Goal: Navigation & Orientation: Find specific page/section

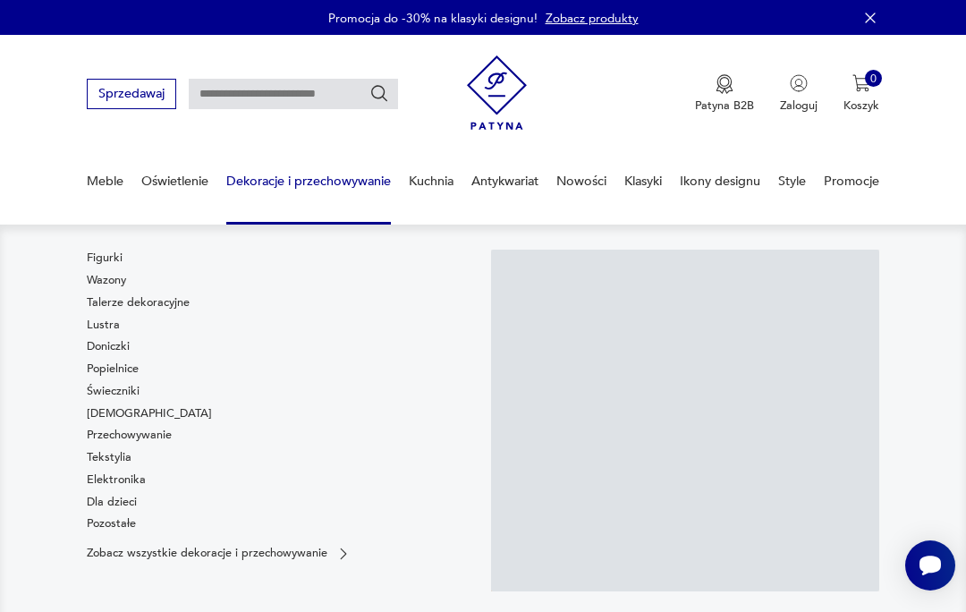
click at [100, 261] on link "Figurki" at bounding box center [105, 258] width 36 height 16
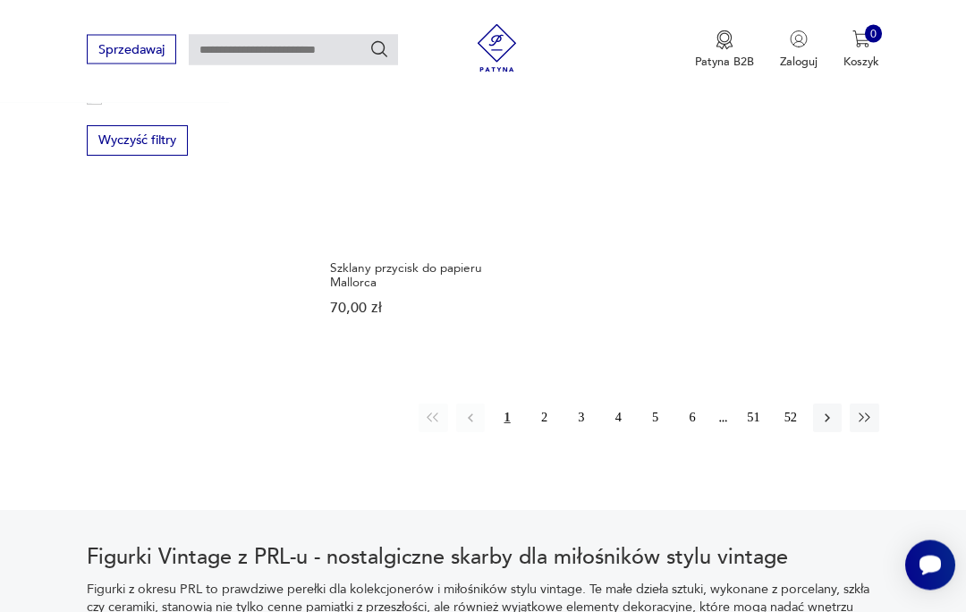
scroll to position [2285, 0]
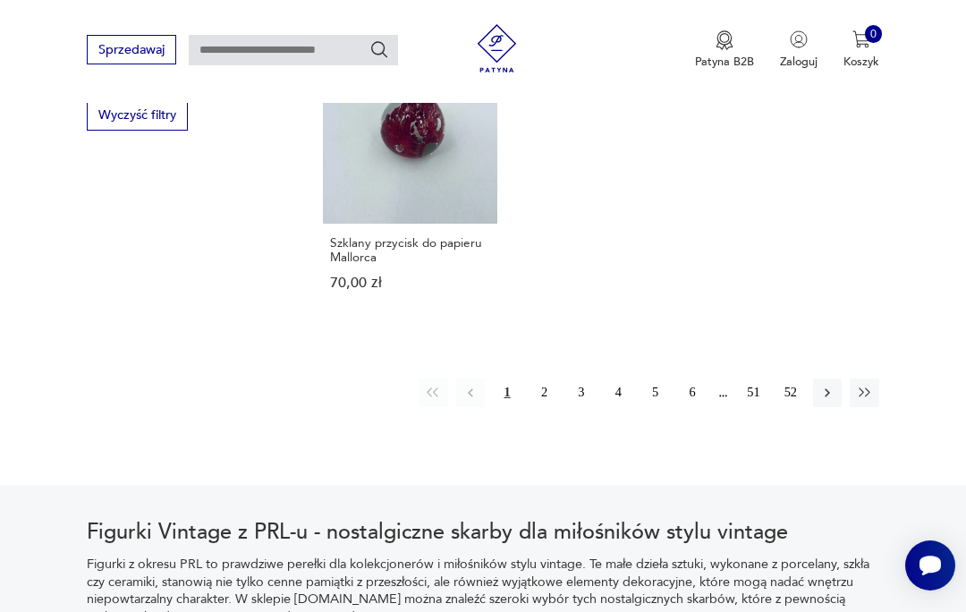
click at [818, 407] on button "button" at bounding box center [827, 392] width 29 height 29
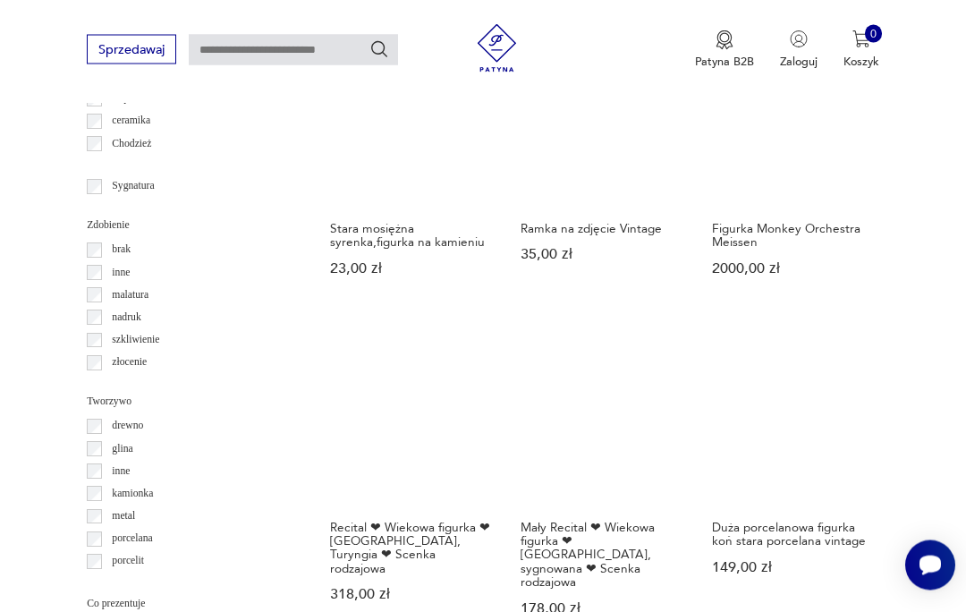
scroll to position [413, 0]
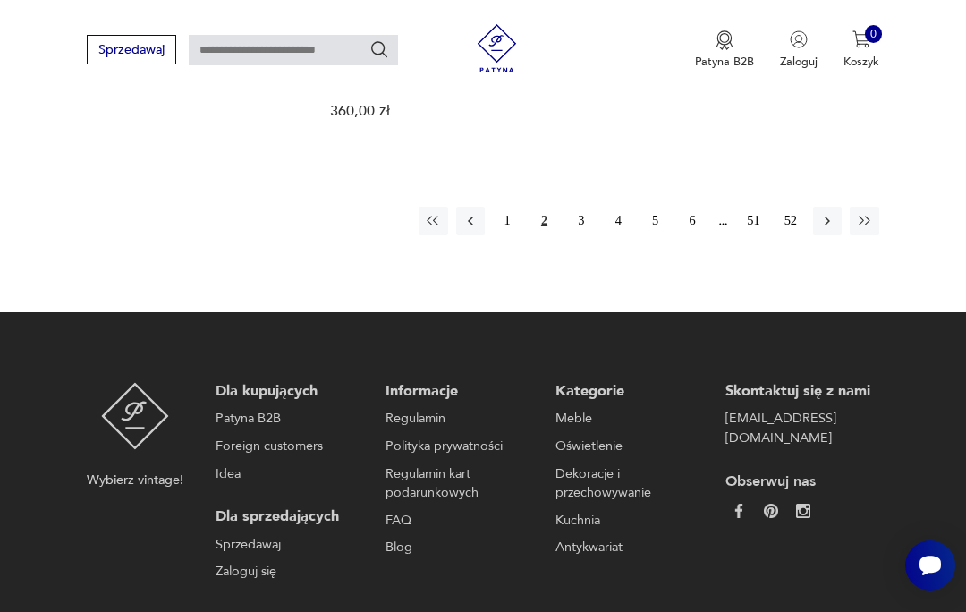
click at [818, 235] on button "button" at bounding box center [827, 221] width 29 height 29
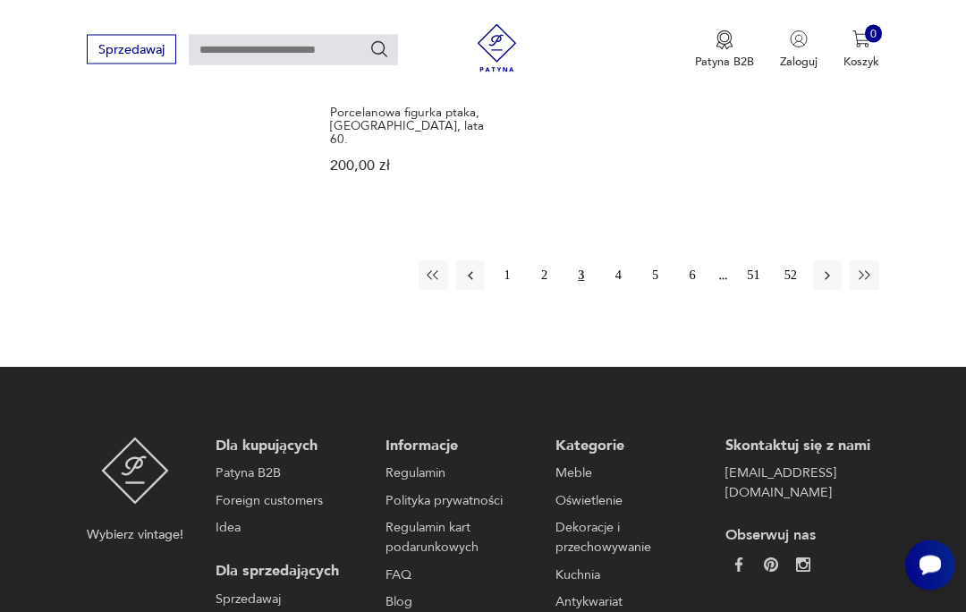
click at [820, 284] on icon "button" at bounding box center [827, 276] width 16 height 16
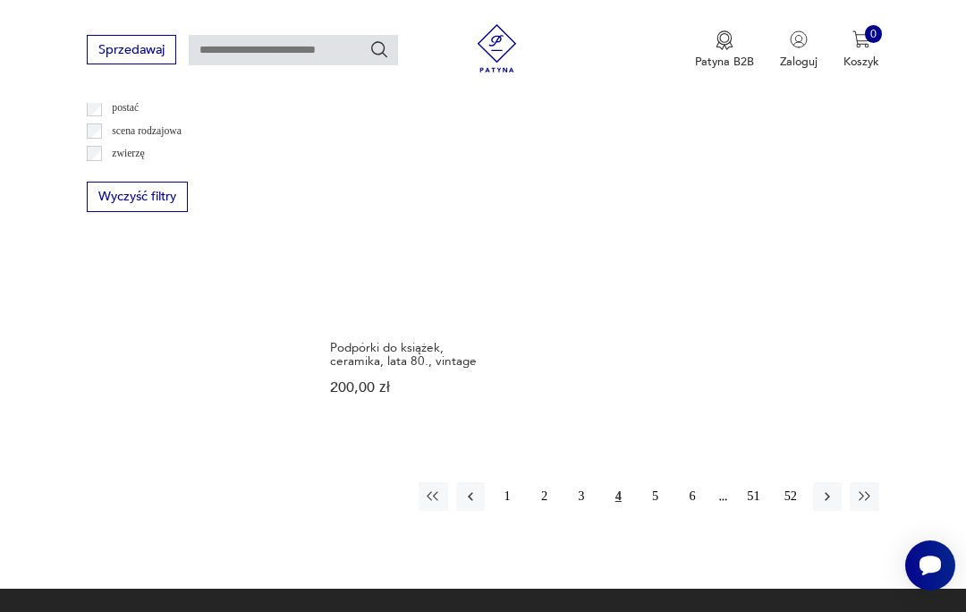
scroll to position [2221, 0]
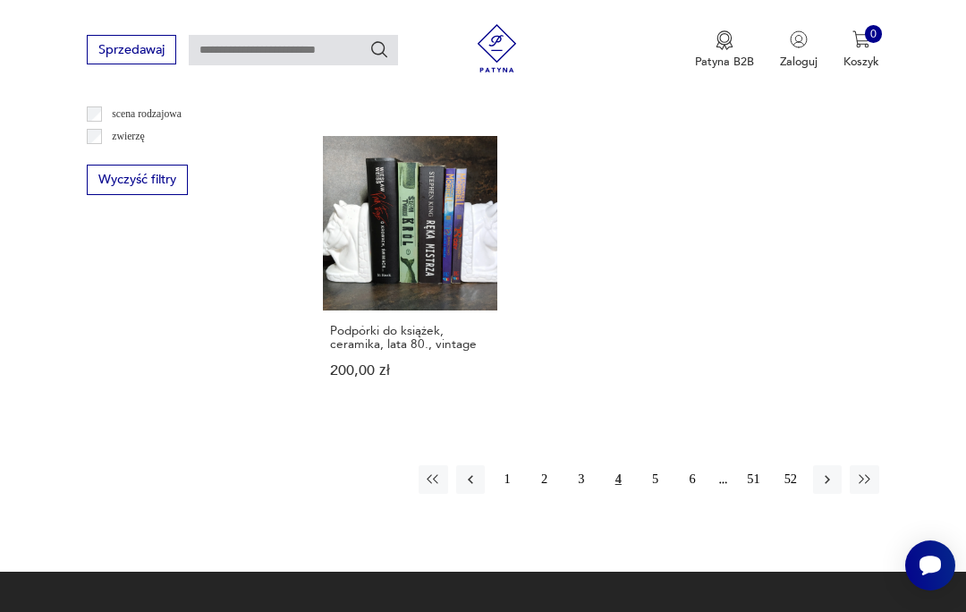
click at [820, 465] on button "button" at bounding box center [827, 479] width 29 height 29
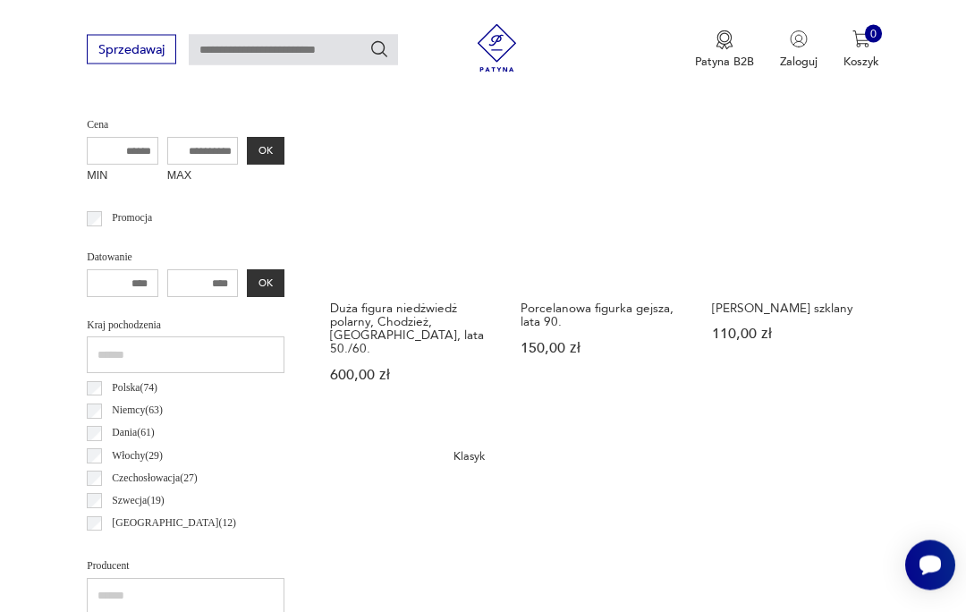
scroll to position [413, 0]
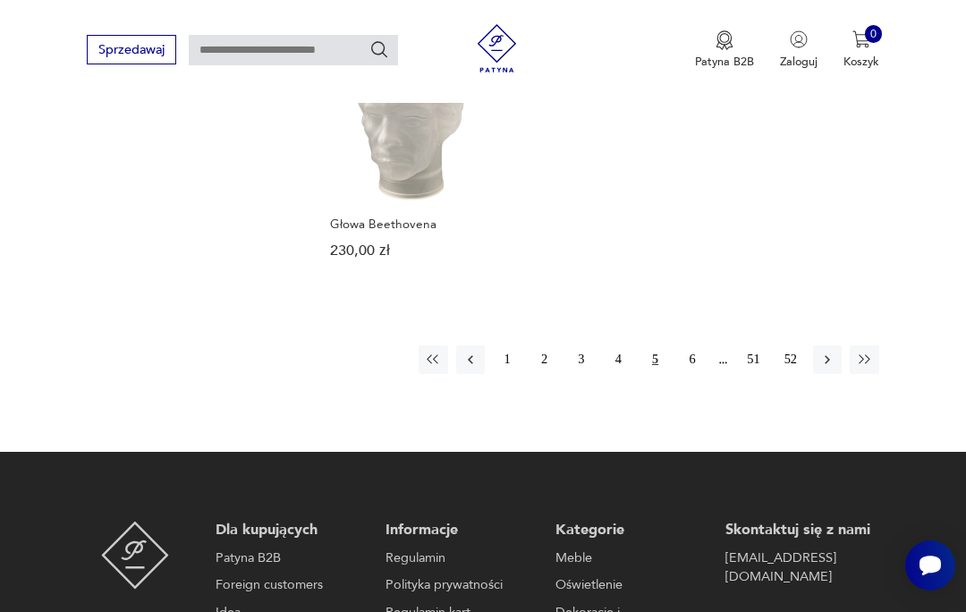
click at [827, 374] on button "button" at bounding box center [827, 359] width 29 height 29
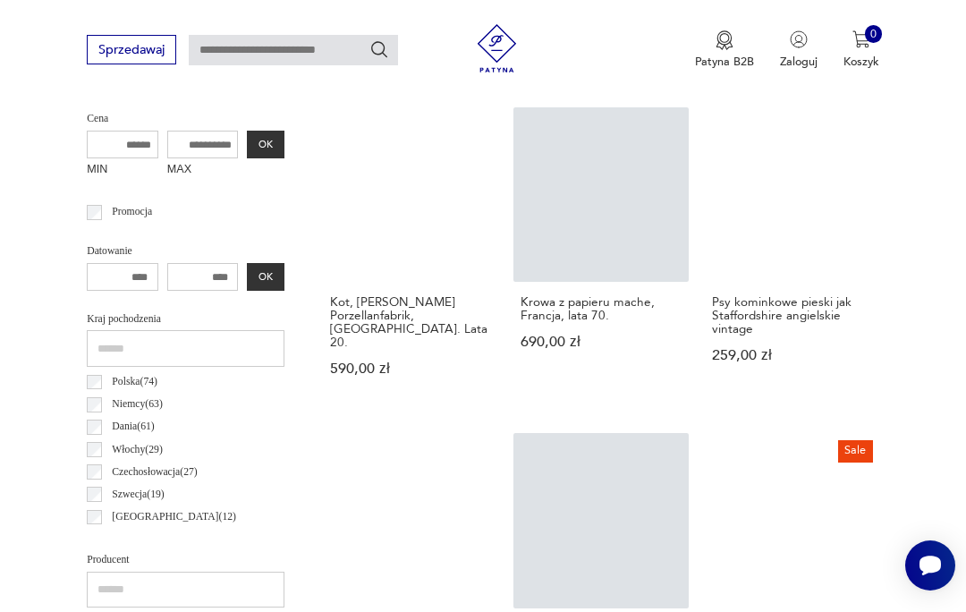
scroll to position [633, 0]
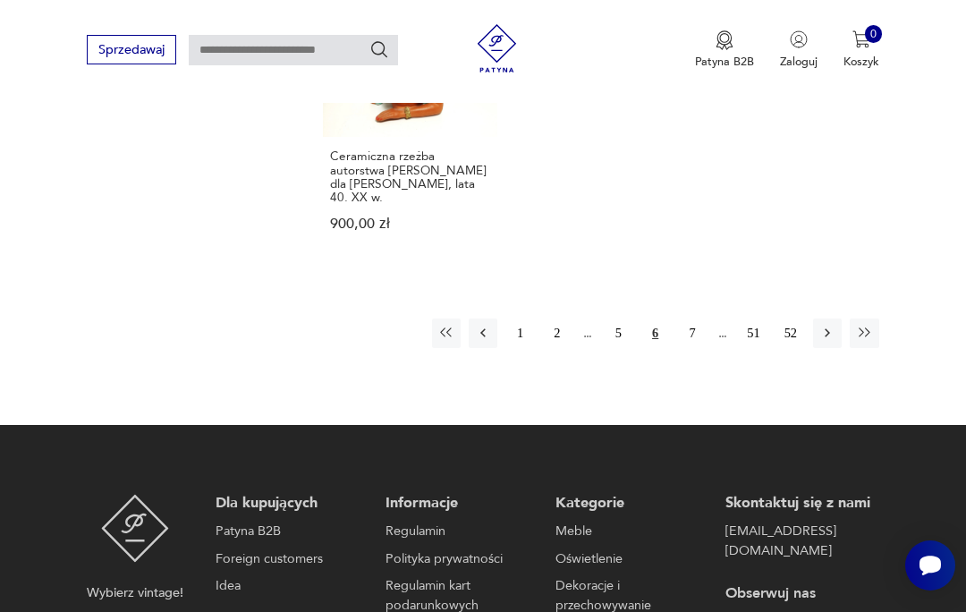
click at [823, 325] on icon "button" at bounding box center [827, 333] width 16 height 16
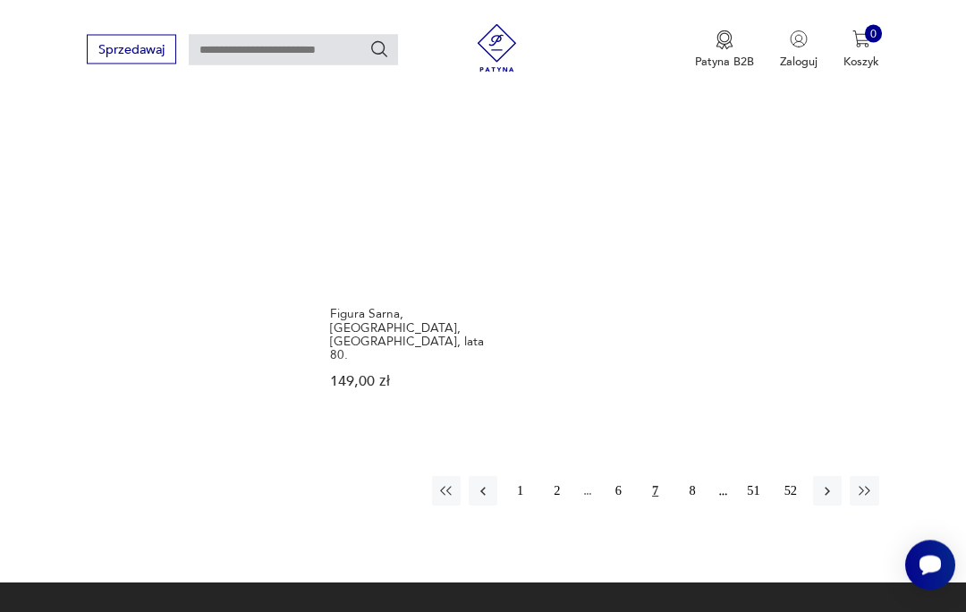
scroll to position [2387, 0]
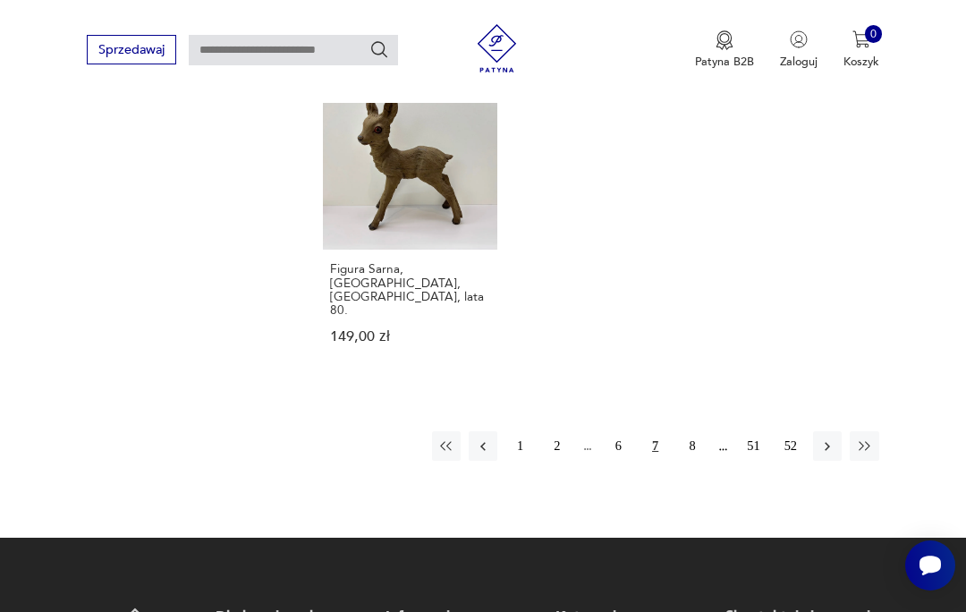
click at [699, 437] on button "8" at bounding box center [692, 445] width 29 height 29
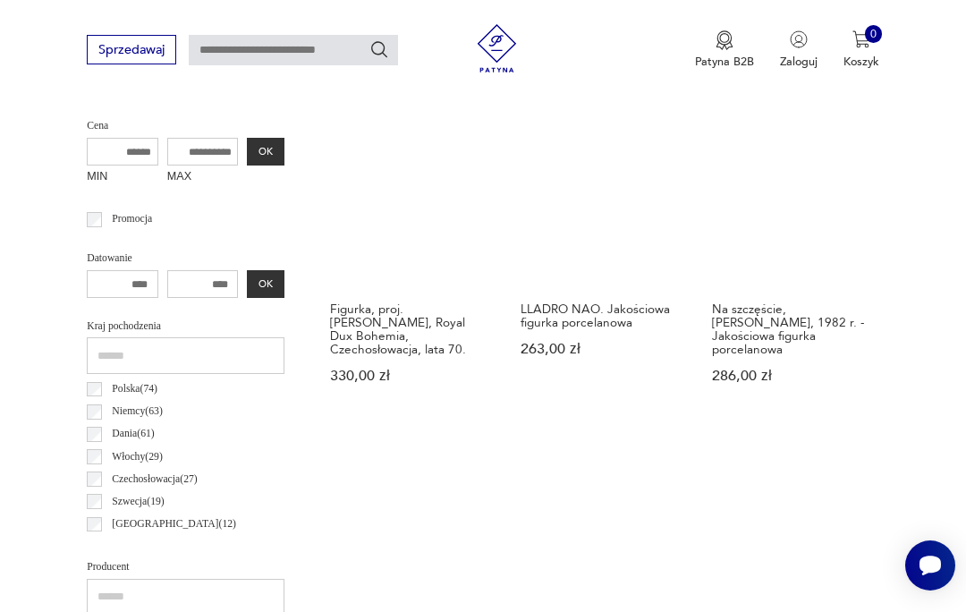
scroll to position [413, 0]
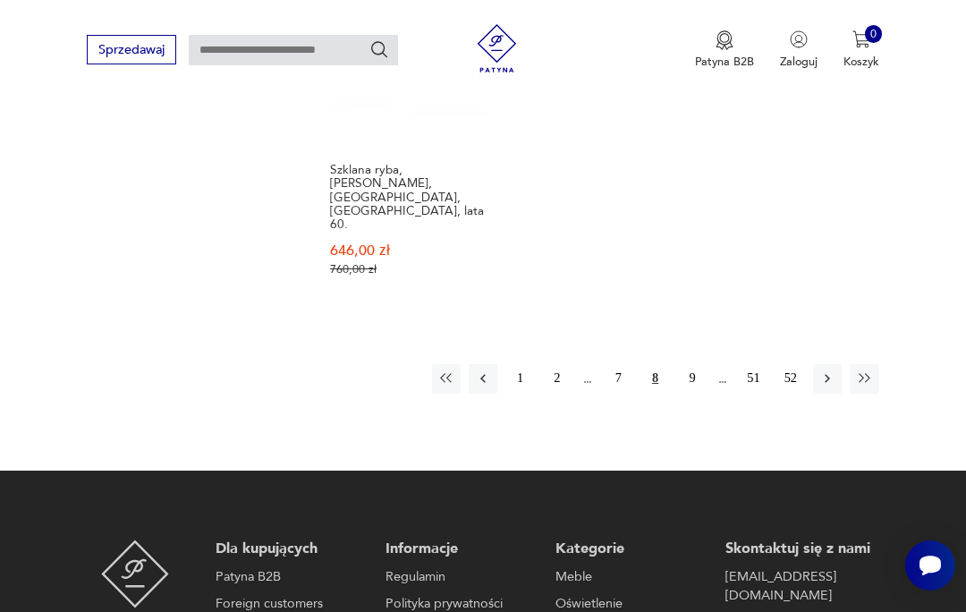
click at [831, 386] on icon "button" at bounding box center [827, 378] width 16 height 16
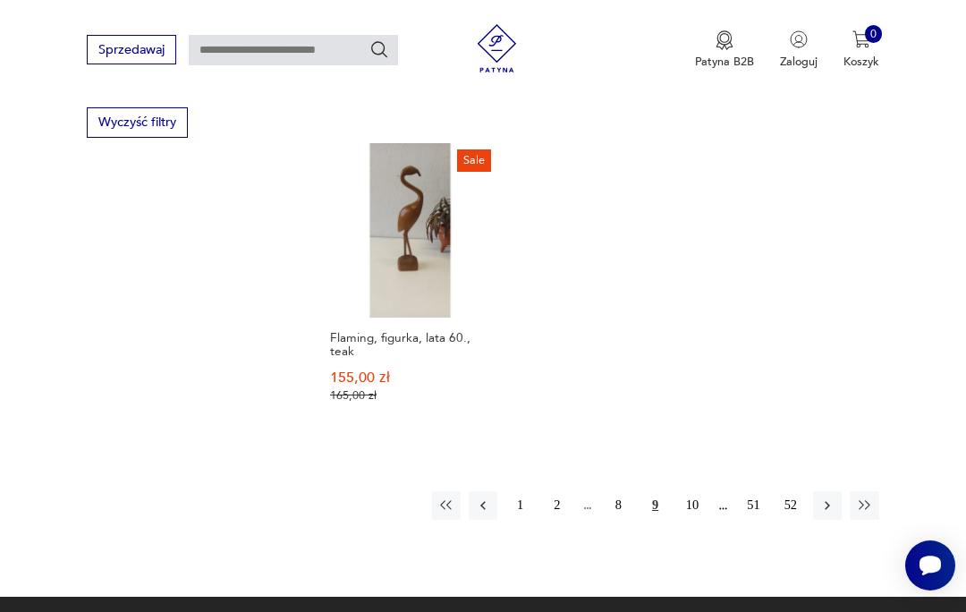
scroll to position [2276, 0]
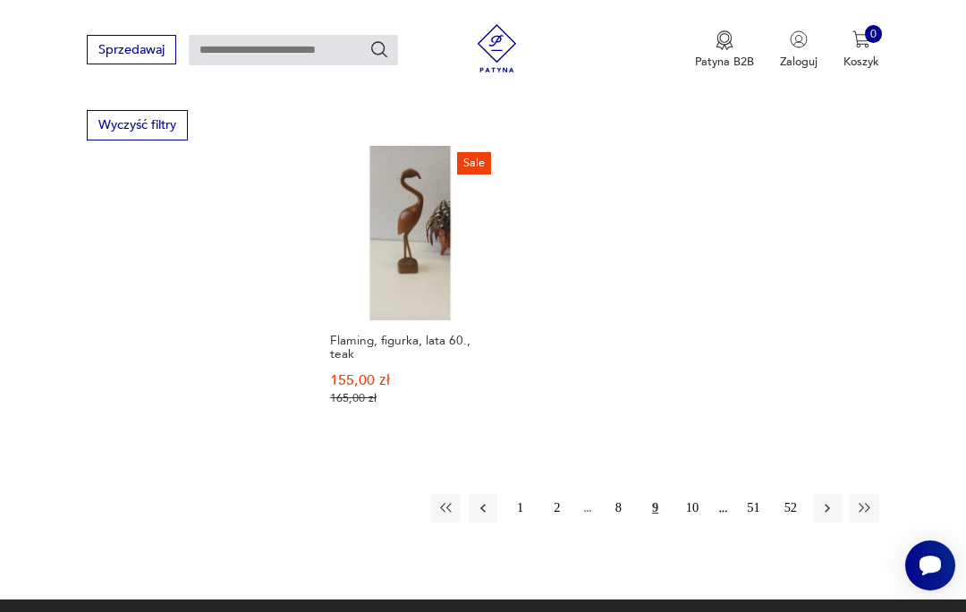
click at [829, 500] on icon "button" at bounding box center [827, 508] width 16 height 16
